Goal: Transaction & Acquisition: Purchase product/service

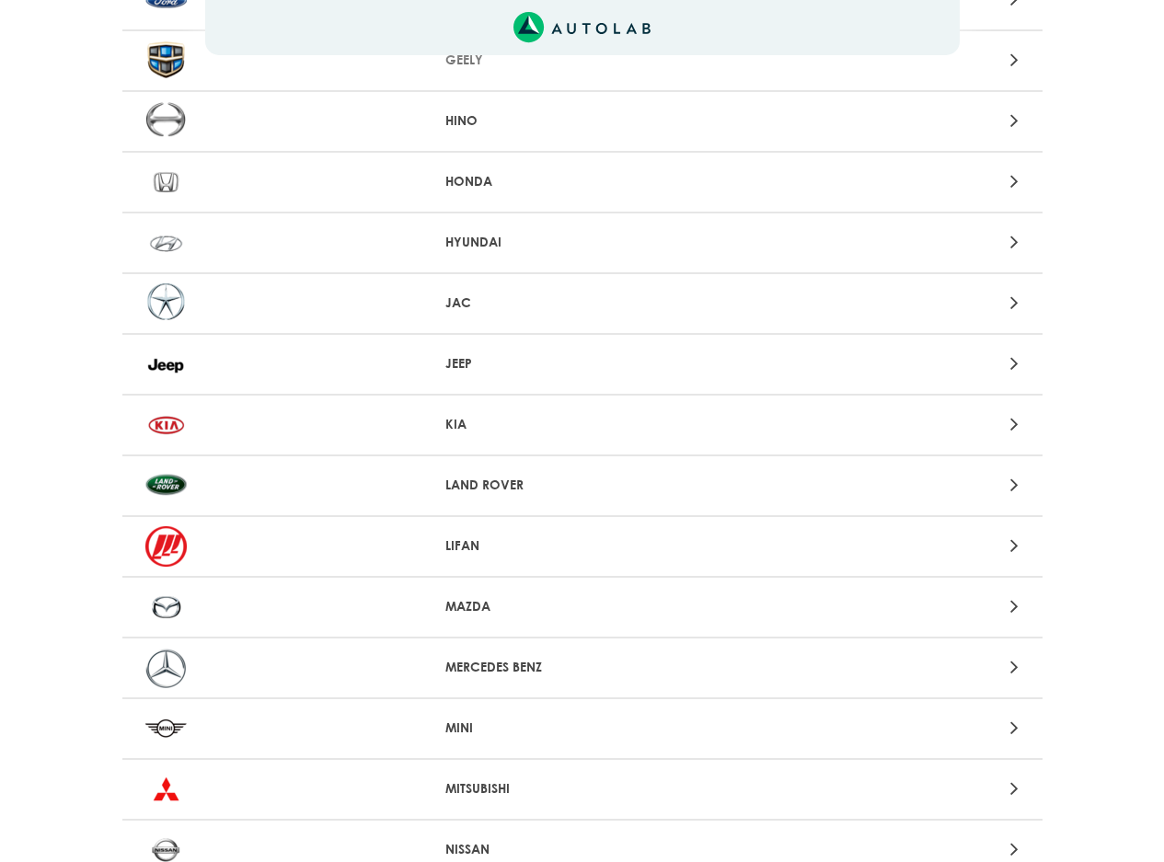
scroll to position [1104, 0]
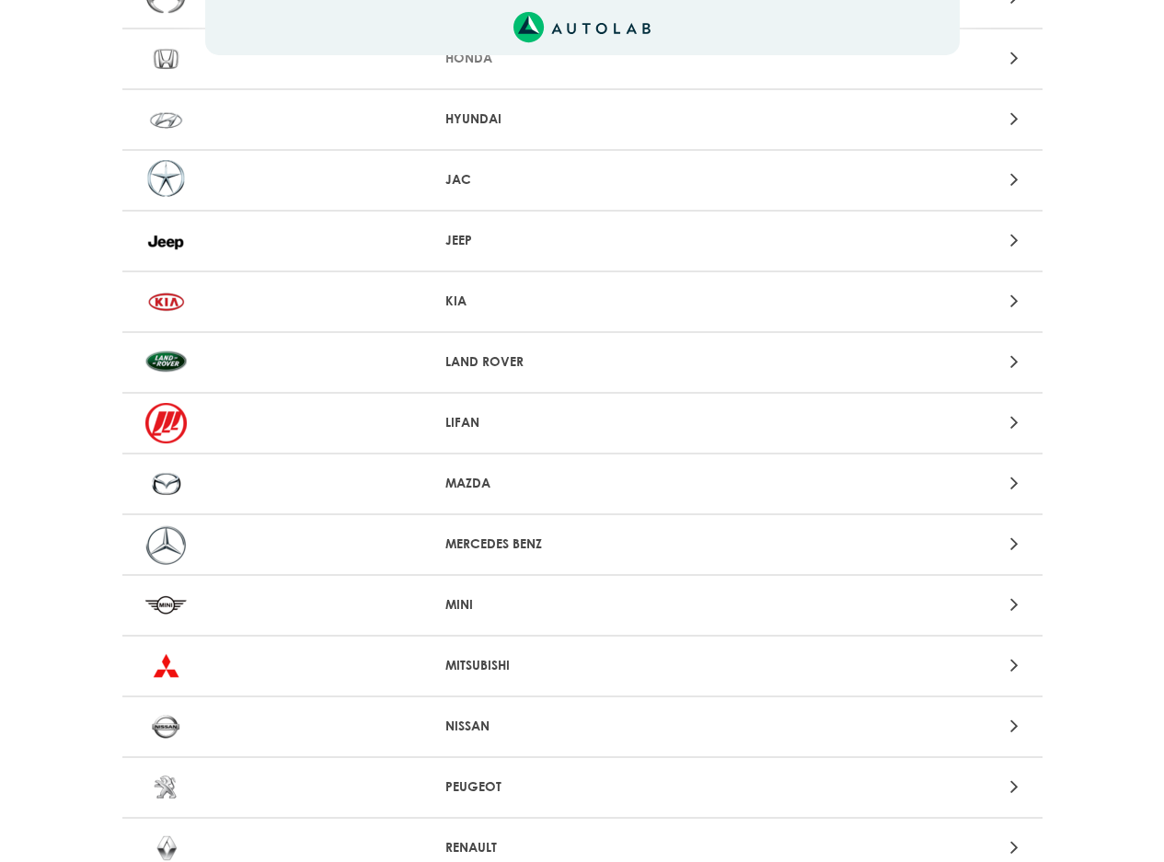
click at [481, 722] on p "NISSAN" at bounding box center [581, 726] width 273 height 19
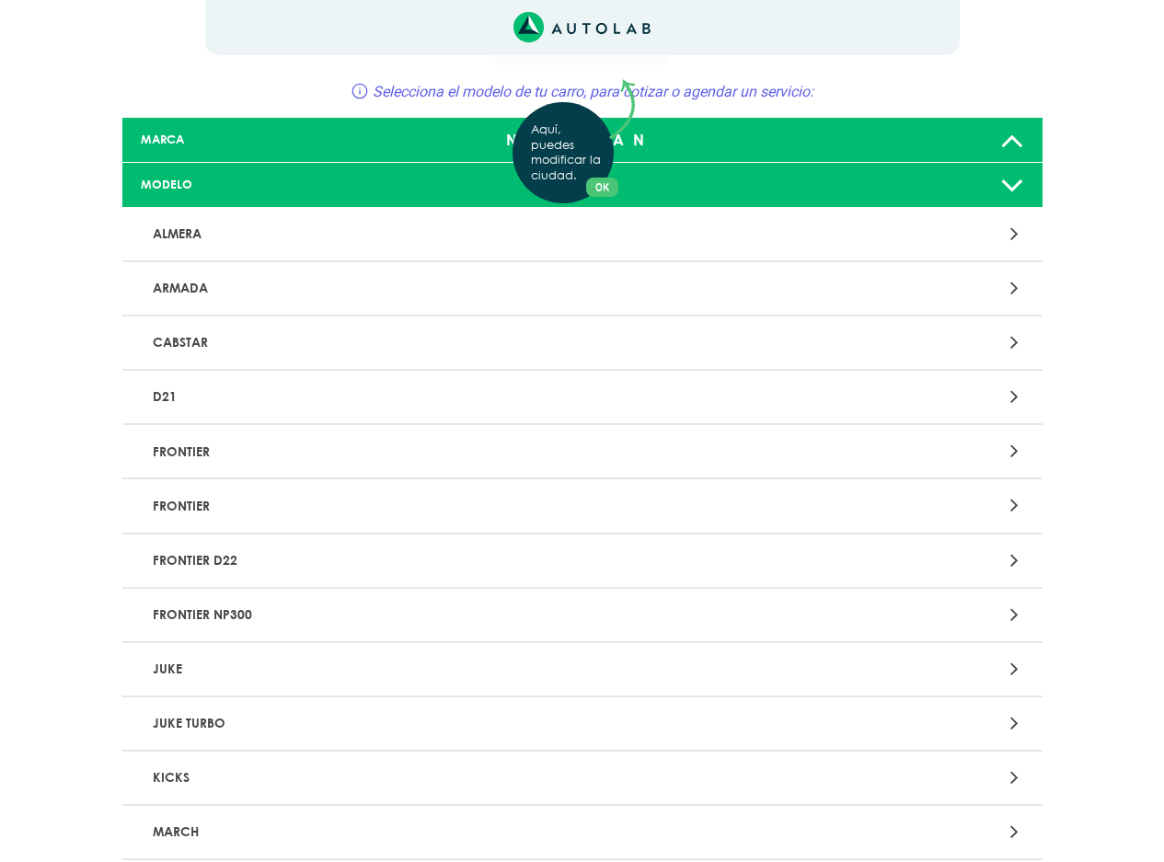
scroll to position [92, 0]
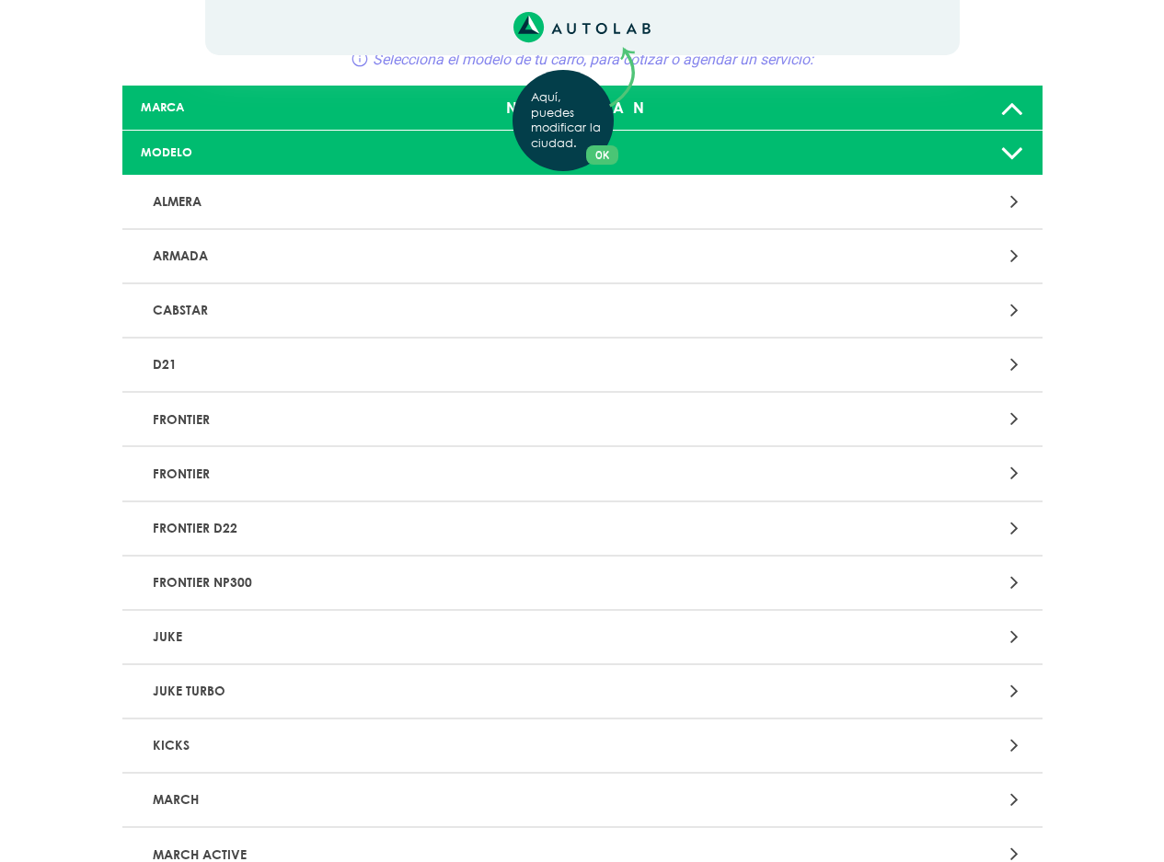
click at [279, 791] on p "MARCH" at bounding box center [431, 800] width 573 height 34
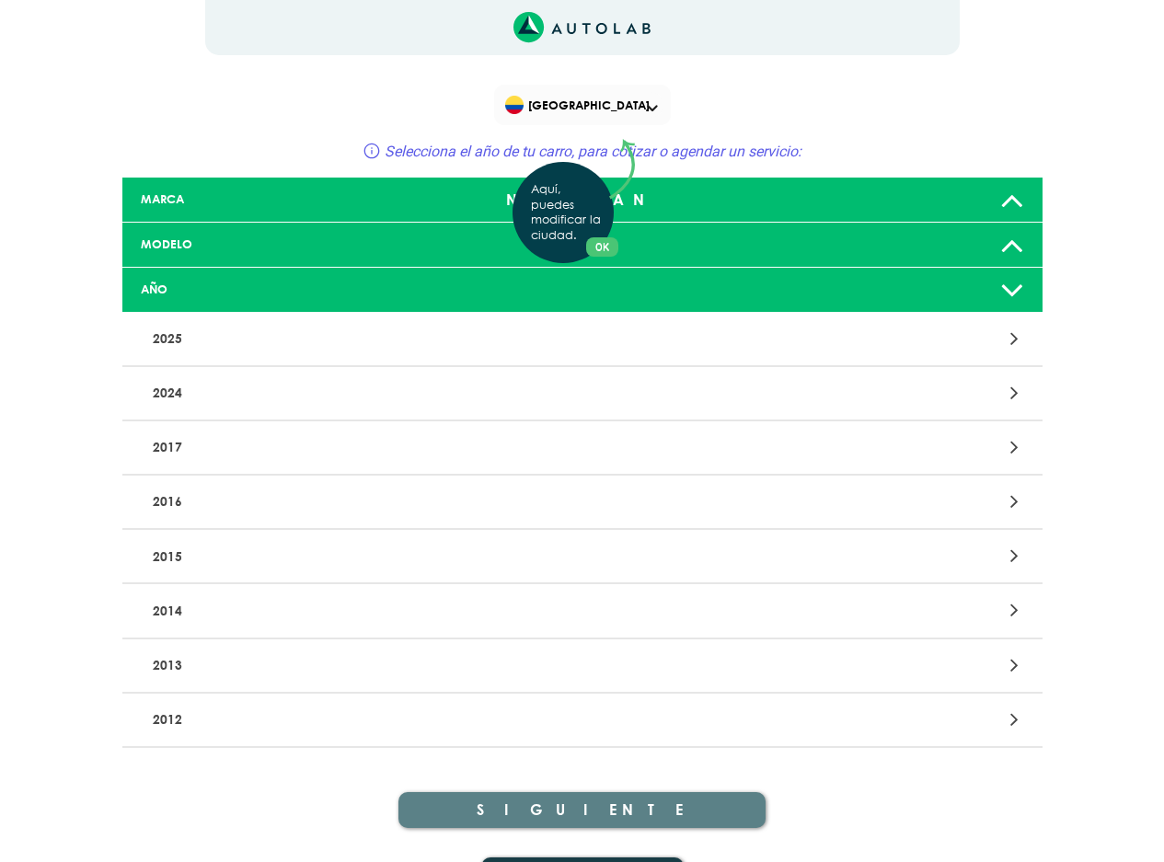
click at [168, 502] on div "Aquí, puedes modificar la ciudad. OK .aex,.bex{fill:none!important;stroke:#50c4…" at bounding box center [582, 431] width 1164 height 862
click at [176, 503] on p "2016" at bounding box center [431, 502] width 573 height 34
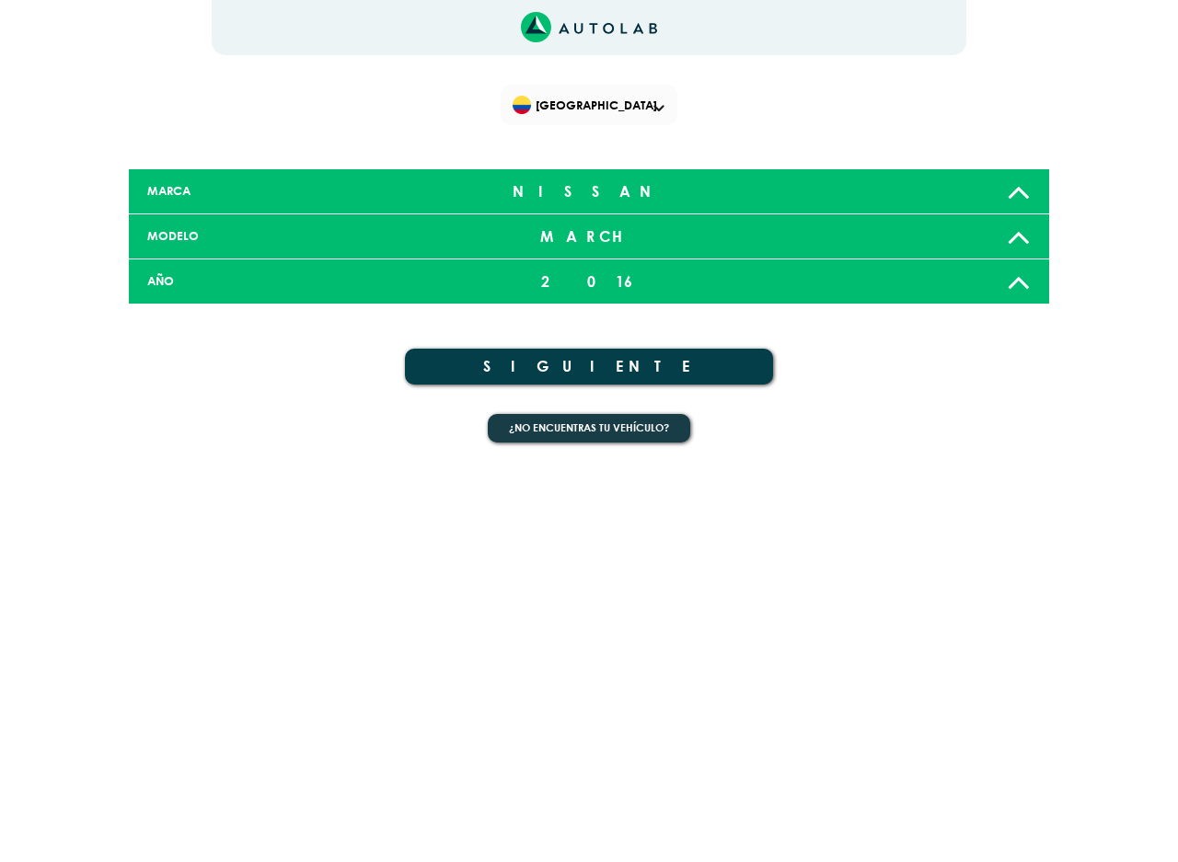
click at [581, 365] on button "SIGUIENTE" at bounding box center [589, 367] width 368 height 36
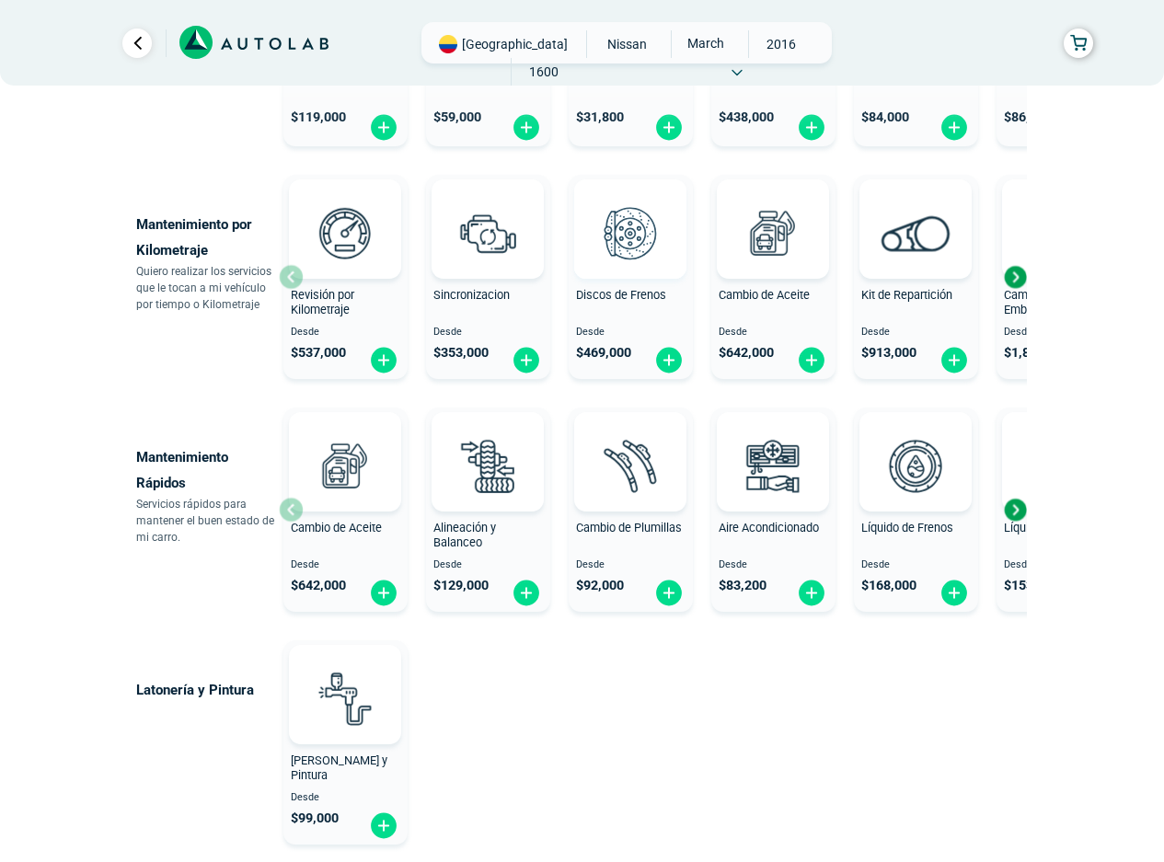
scroll to position [828, 0]
click at [534, 596] on img at bounding box center [526, 592] width 29 height 29
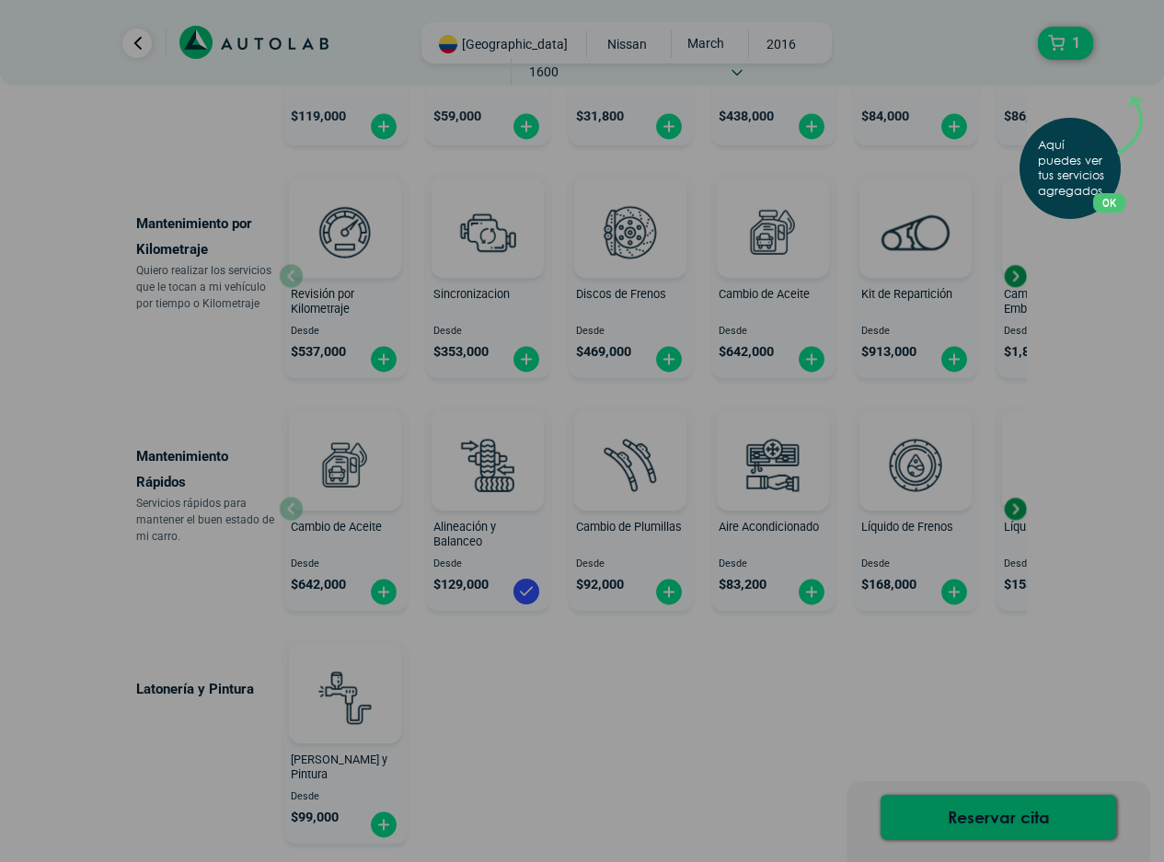
click at [1095, 174] on p "Aquí puedes ver tus servicios agregados." at bounding box center [1074, 169] width 73 height 62
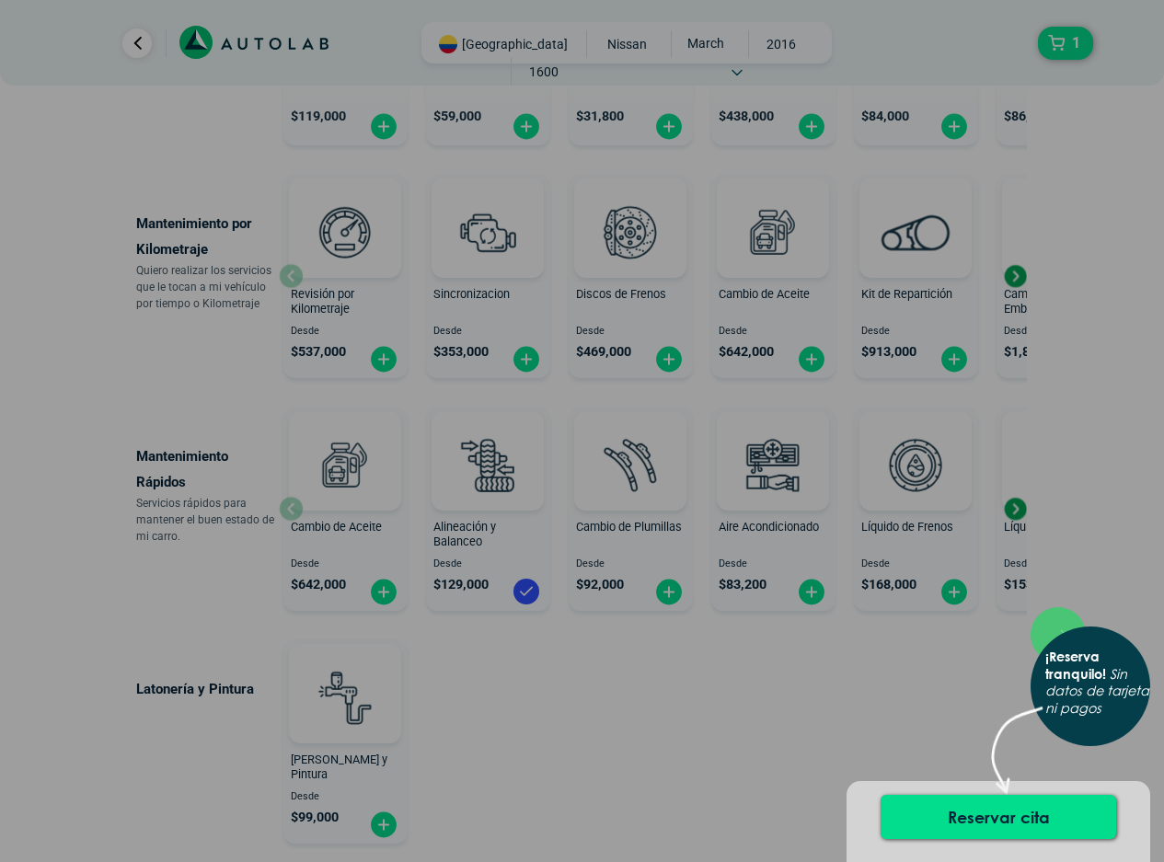
click at [868, 698] on div "× ¡Reserva tranquilo! Sin datos de tarjeta ni pagos" at bounding box center [582, 431] width 1164 height 862
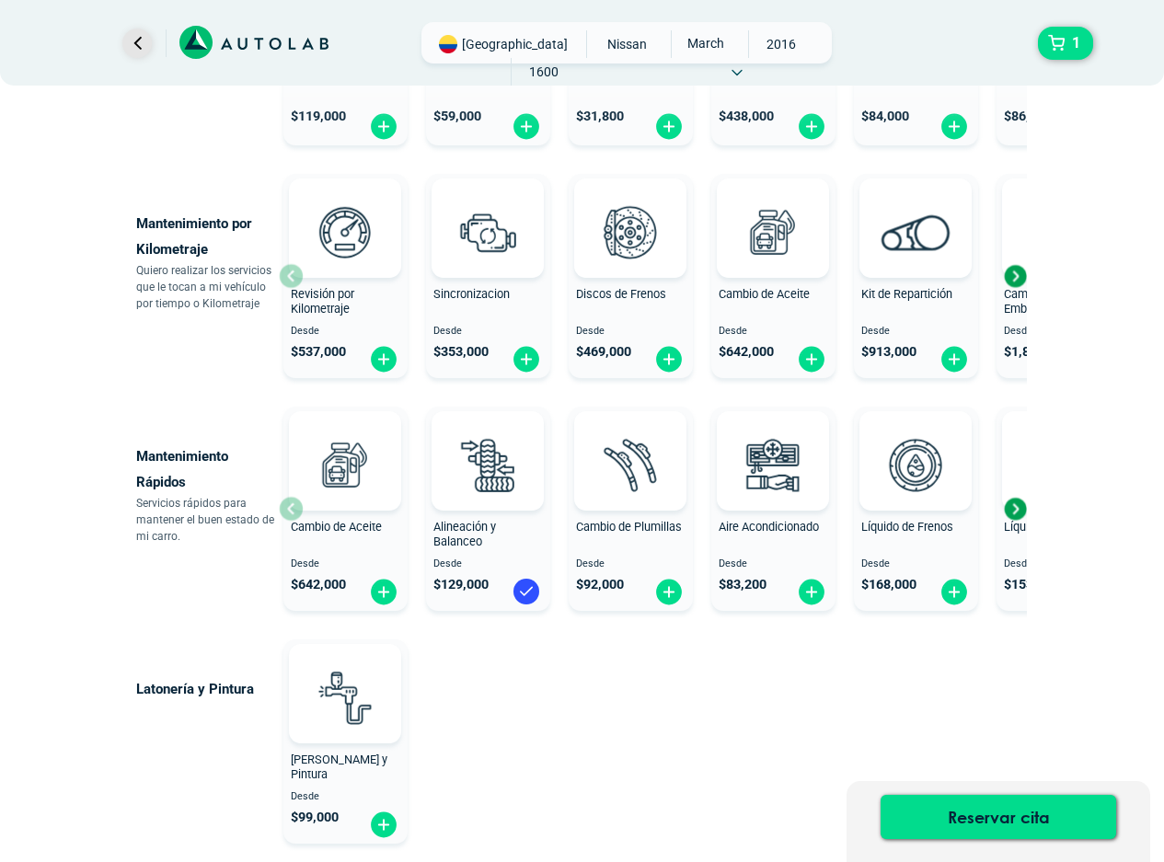
click at [139, 37] on link "Ir al paso anterior" at bounding box center [136, 43] width 29 height 29
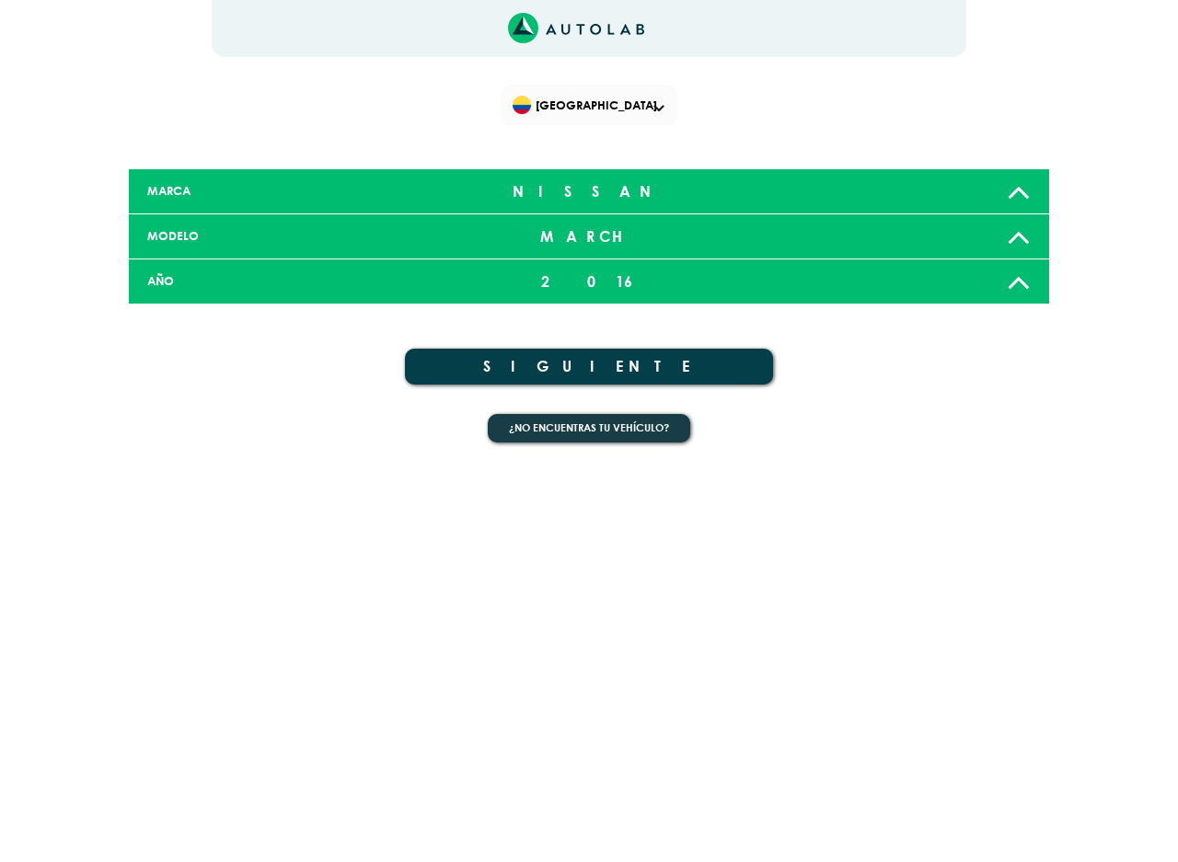
click at [138, 43] on div "1 [GEOGRAPHIC_DATA] ×" at bounding box center [589, 232] width 1104 height 465
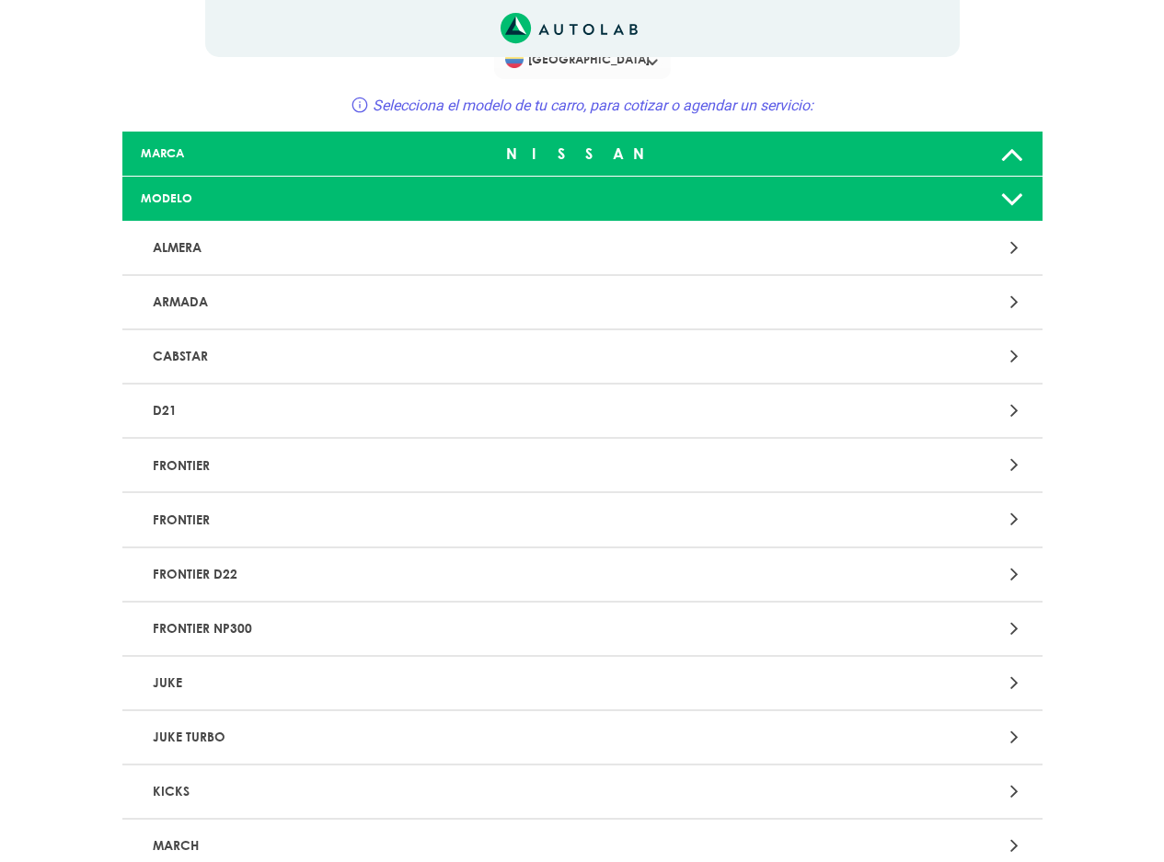
scroll to position [1104, 0]
